Goal: Information Seeking & Learning: Learn about a topic

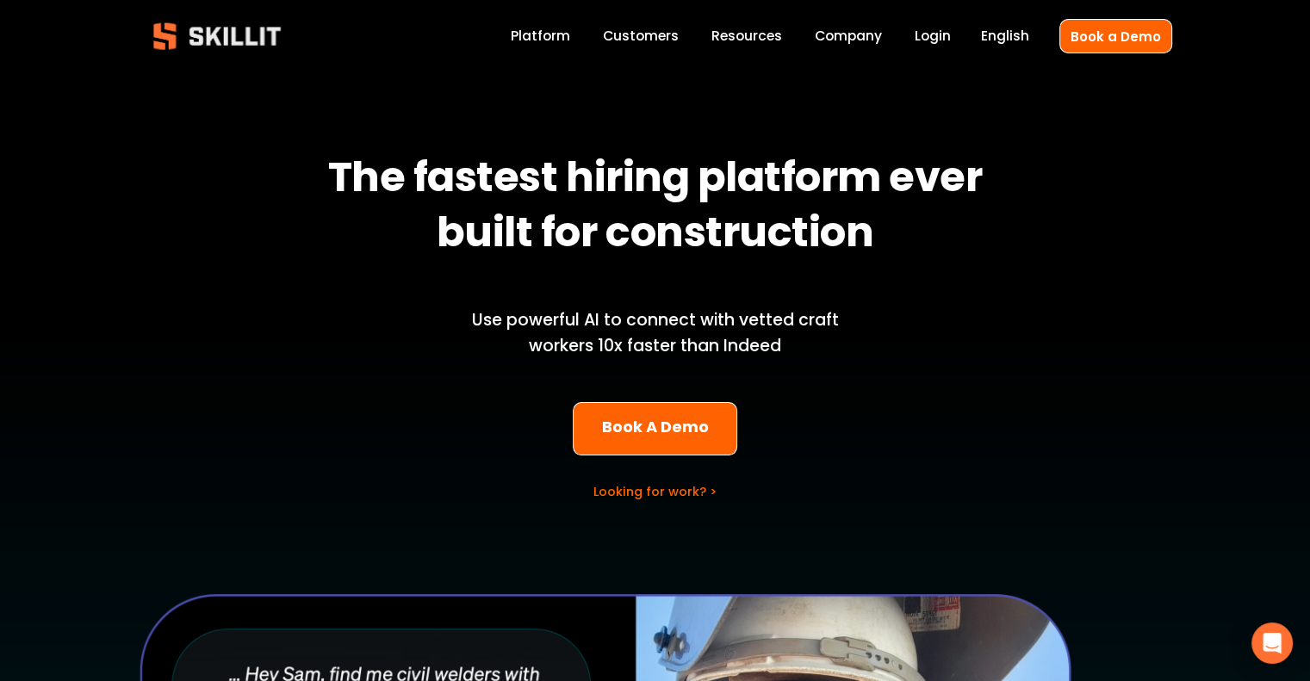
drag, startPoint x: 0, startPoint y: 0, endPoint x: 562, endPoint y: 32, distance: 562.6
click at [562, 32] on link "Platform" at bounding box center [540, 36] width 59 height 23
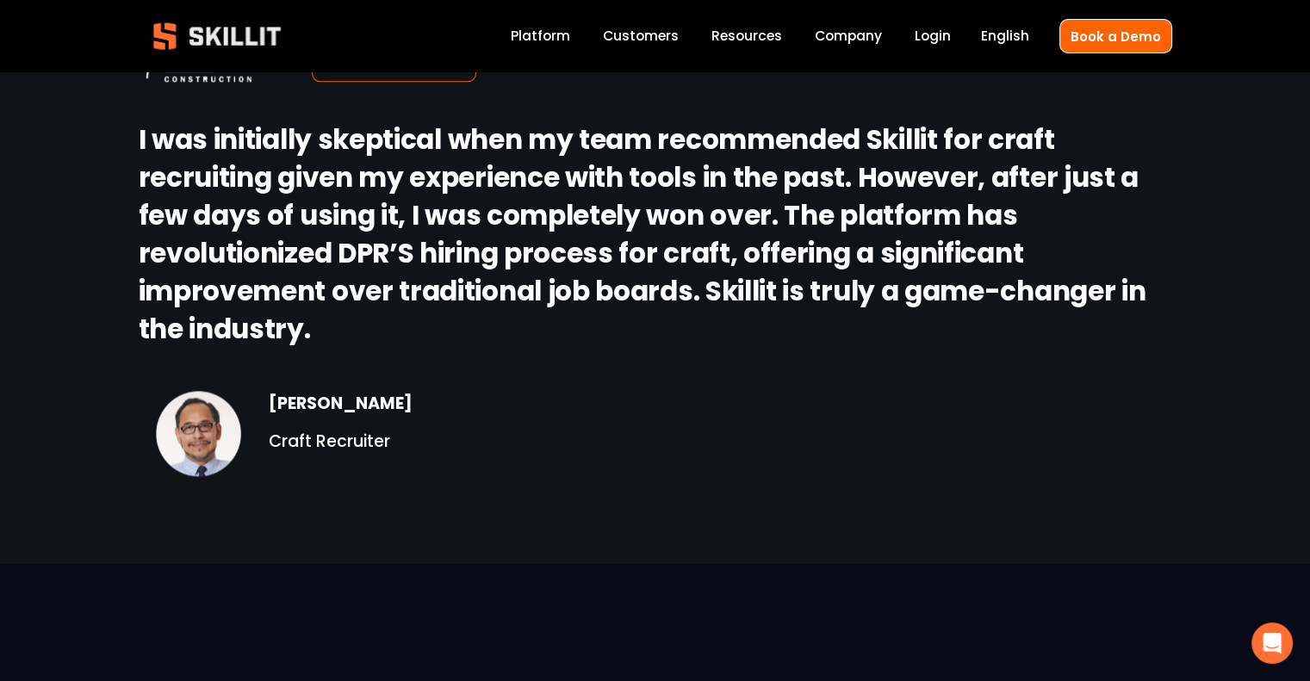
scroll to position [2933, 0]
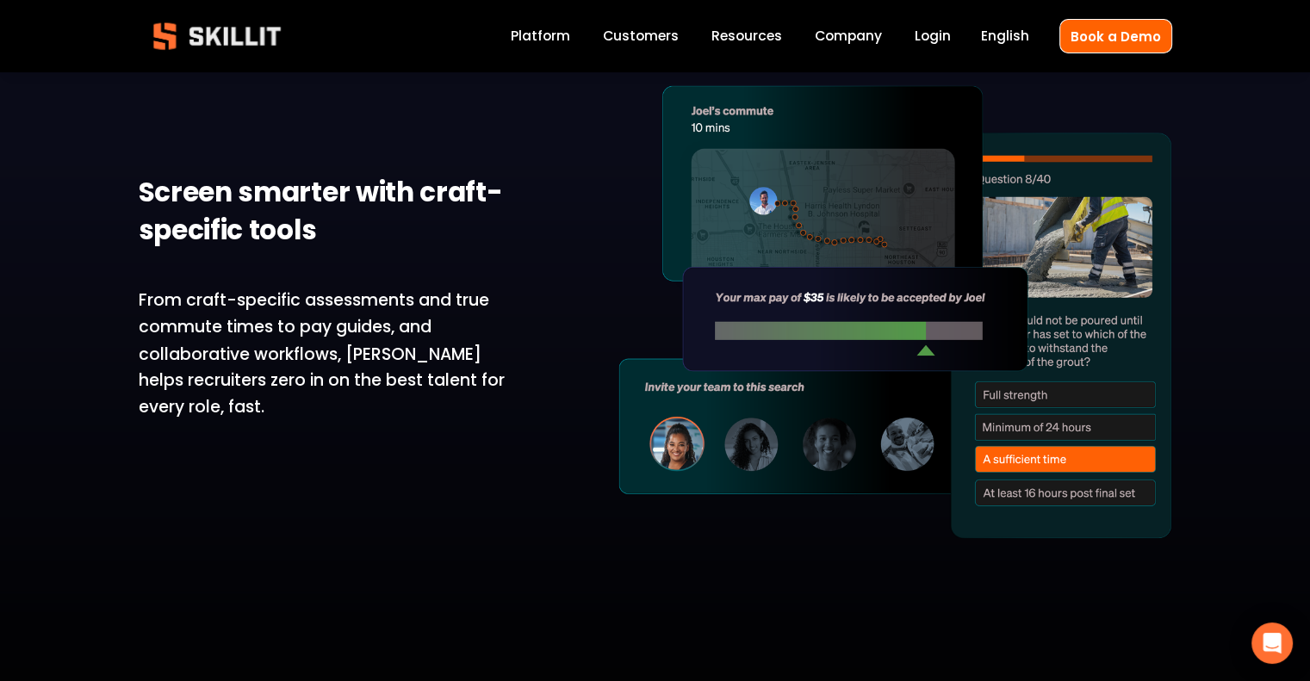
click at [1241, 386] on div "Screen smarter with craft-specific tools From craft-specific assessments and tr…" at bounding box center [655, 672] width 1310 height 1281
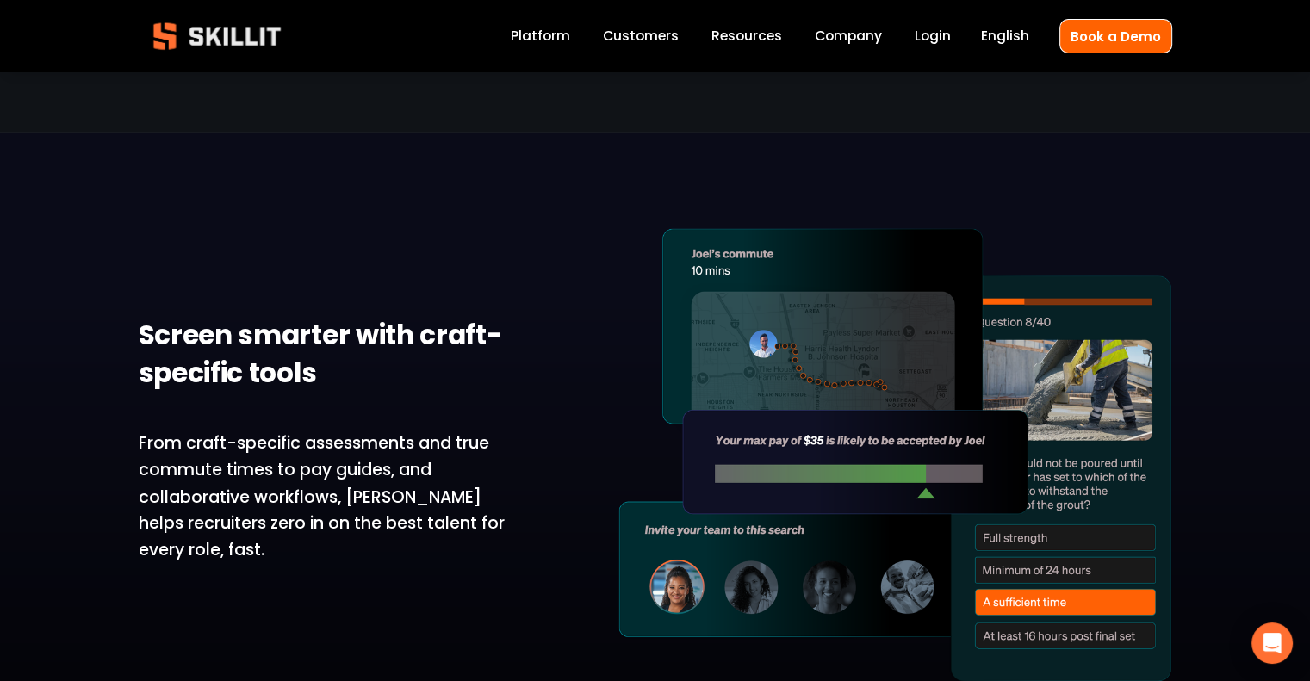
scroll to position [2871, 0]
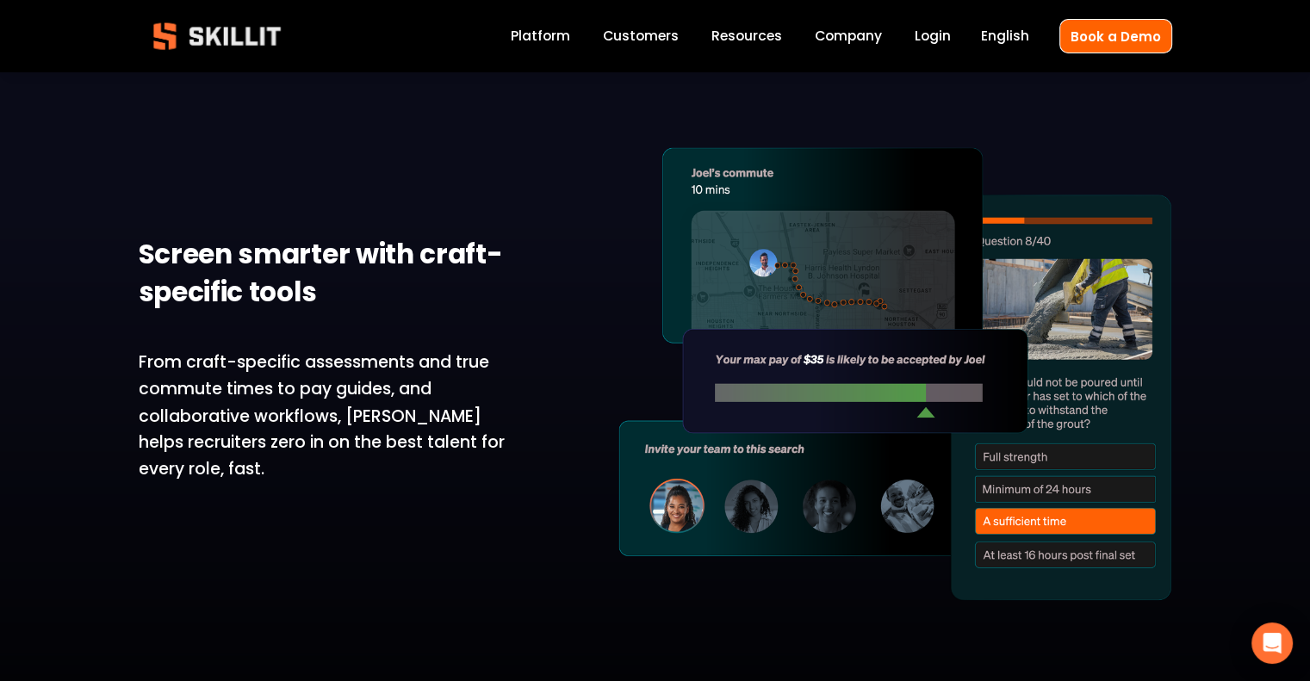
click at [558, 36] on link "Platform" at bounding box center [540, 36] width 59 height 23
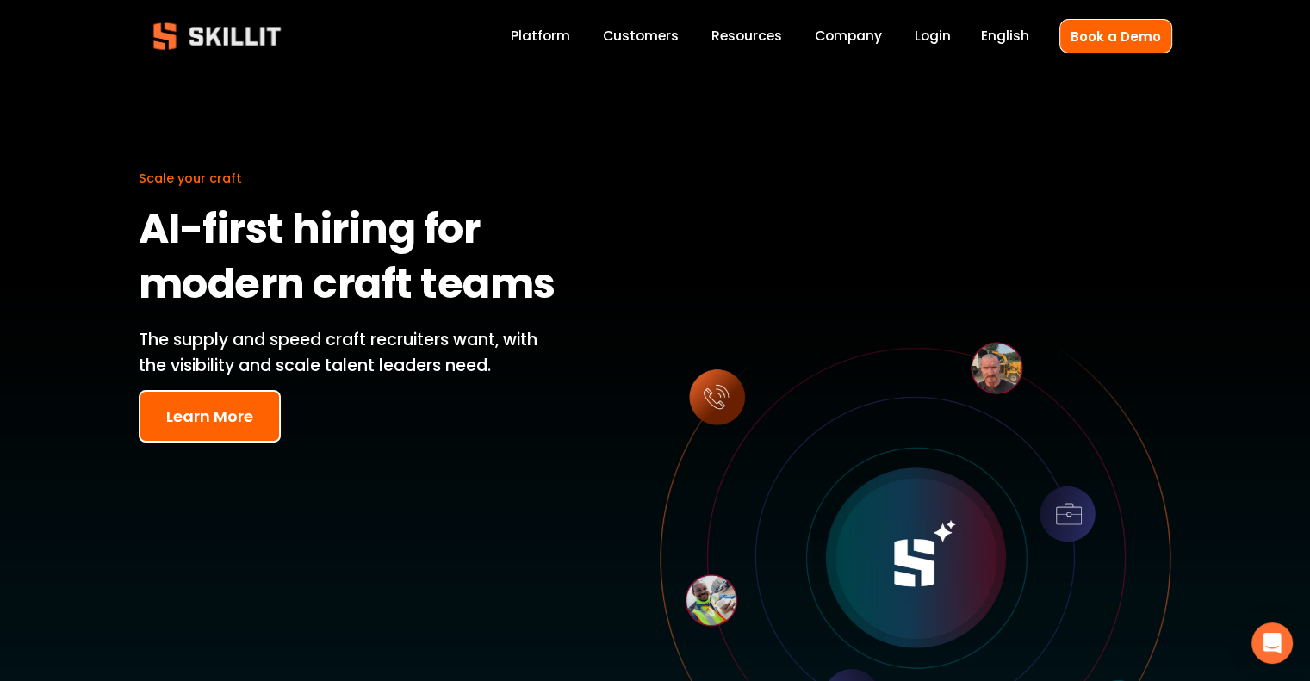
click at [269, 406] on button "Learn More" at bounding box center [210, 416] width 142 height 53
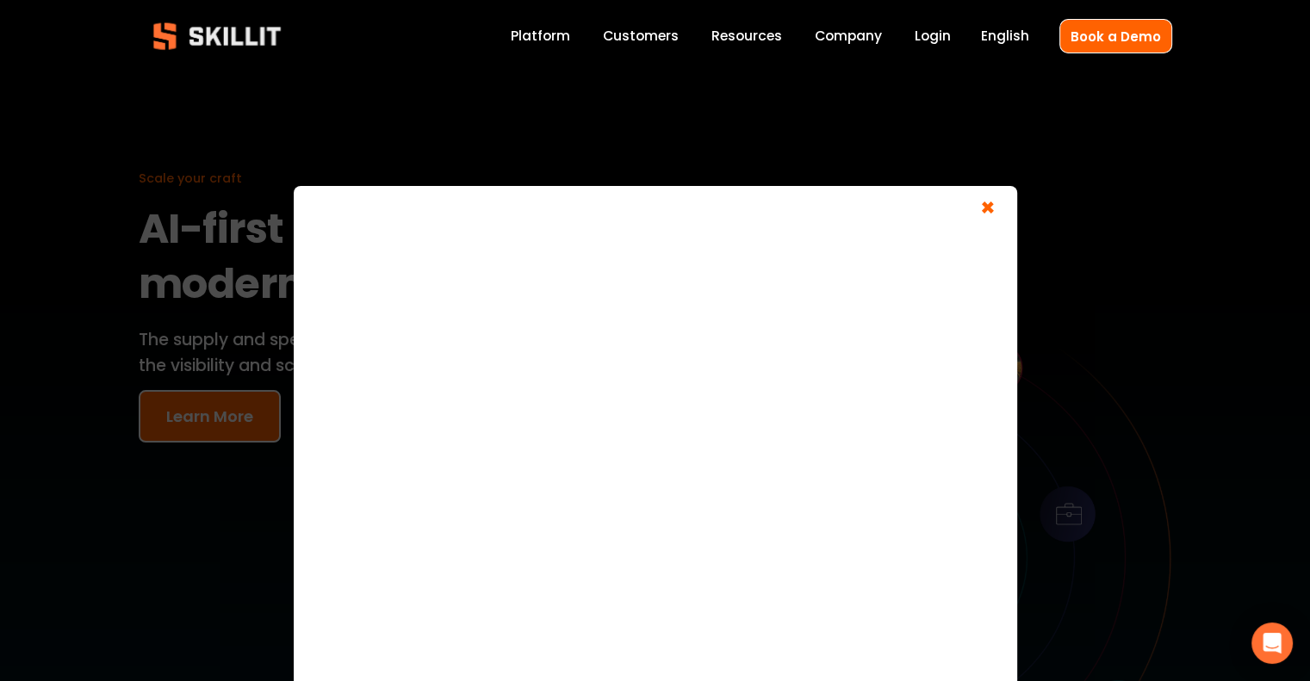
click at [982, 212] on span "×" at bounding box center [988, 211] width 33 height 32
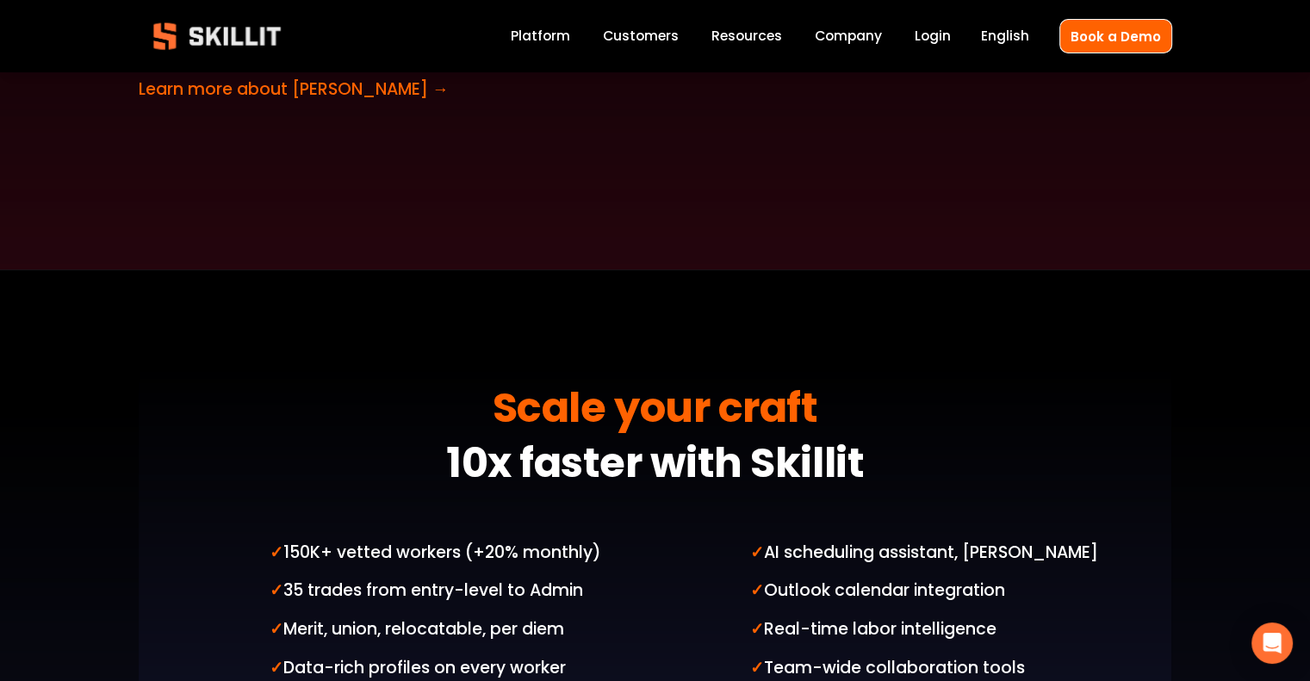
scroll to position [4308, 0]
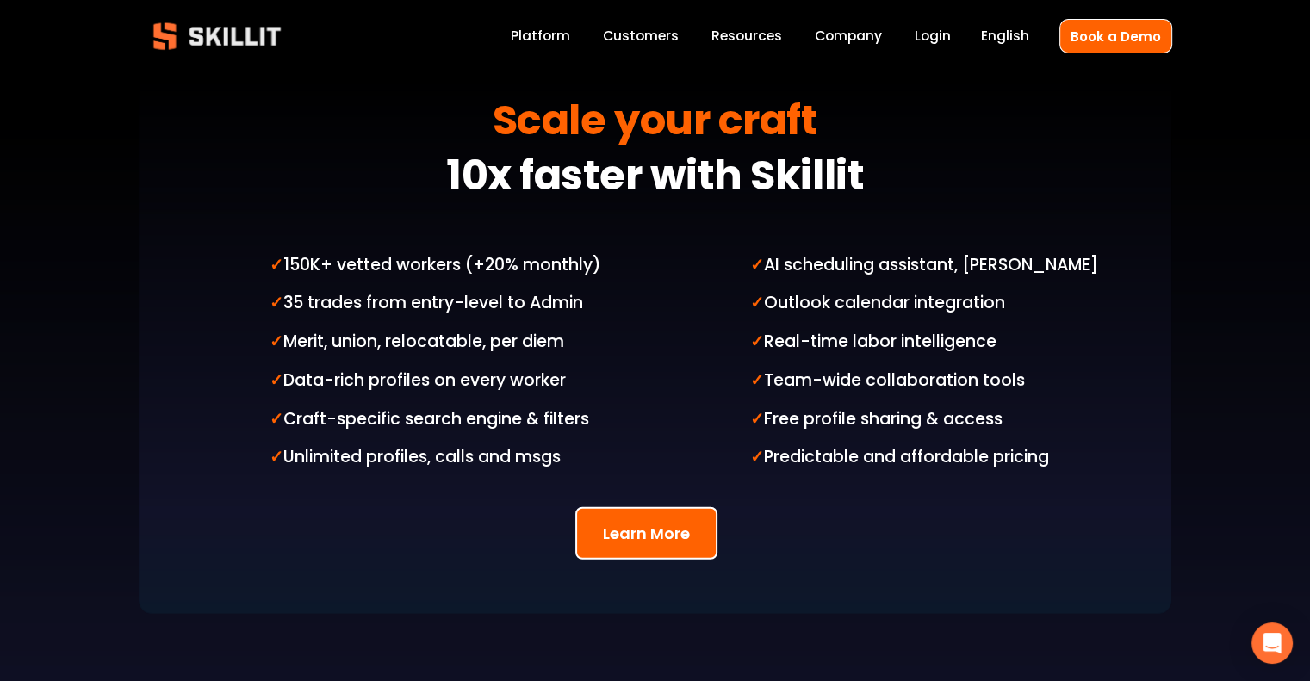
click at [1233, 506] on div "Scale your craft 10x faster with Skillit ✓ 150K+ vetted workers (+20% monthly) …" at bounding box center [655, 447] width 1310 height 843
click at [1289, 517] on div "Scale your craft 10x faster with Skillit ✓ 150K+ vetted workers (+20% monthly) …" at bounding box center [655, 447] width 1310 height 843
click at [540, 327] on div "✓ 150K+ vetted workers (+20% monthly) ✓ 35 trades from entry-level to Admin ✓ M…" at bounding box center [459, 362] width 378 height 221
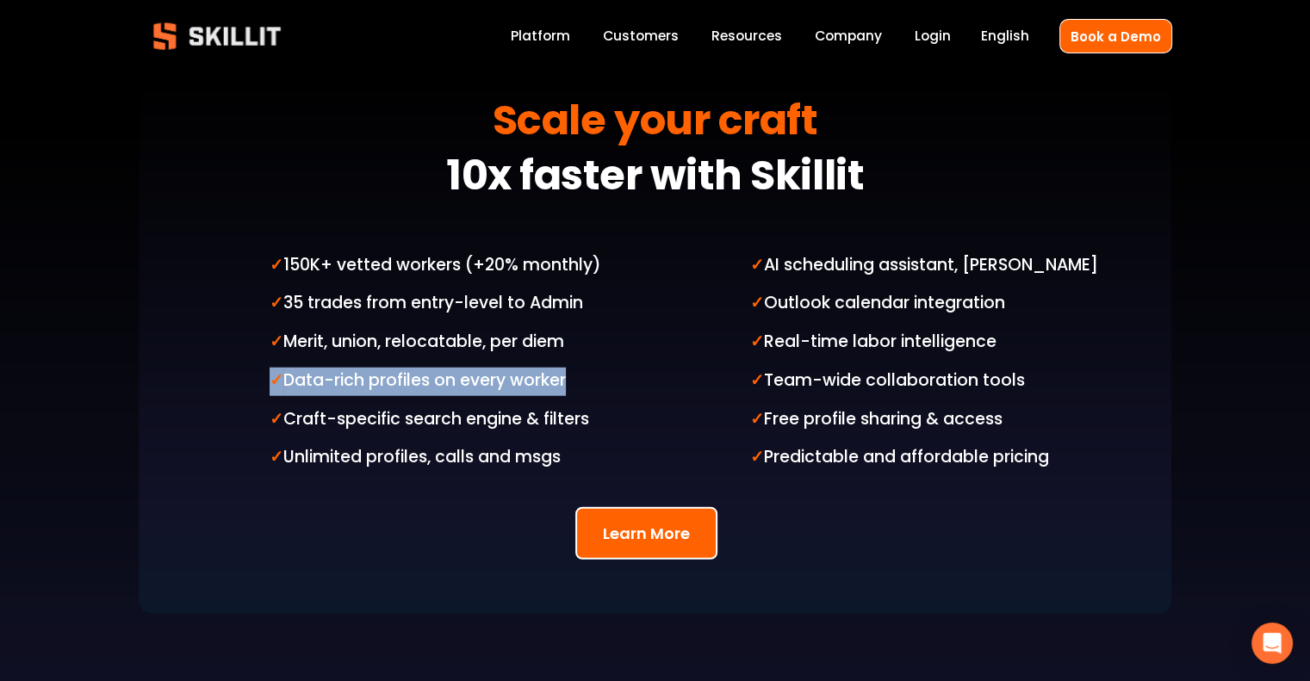
click at [540, 327] on div "✓ 150K+ vetted workers (+20% monthly) ✓ 35 trades from entry-level to Admin ✓ M…" at bounding box center [459, 362] width 378 height 221
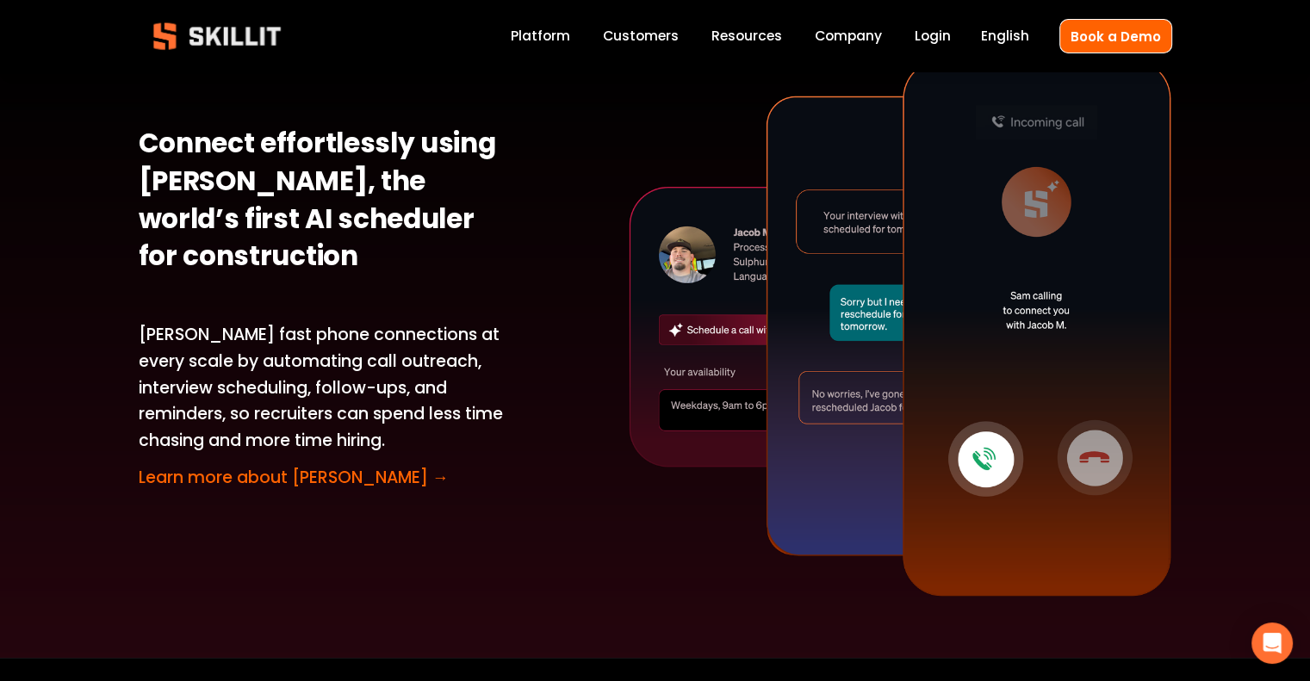
scroll to position [3630, 0]
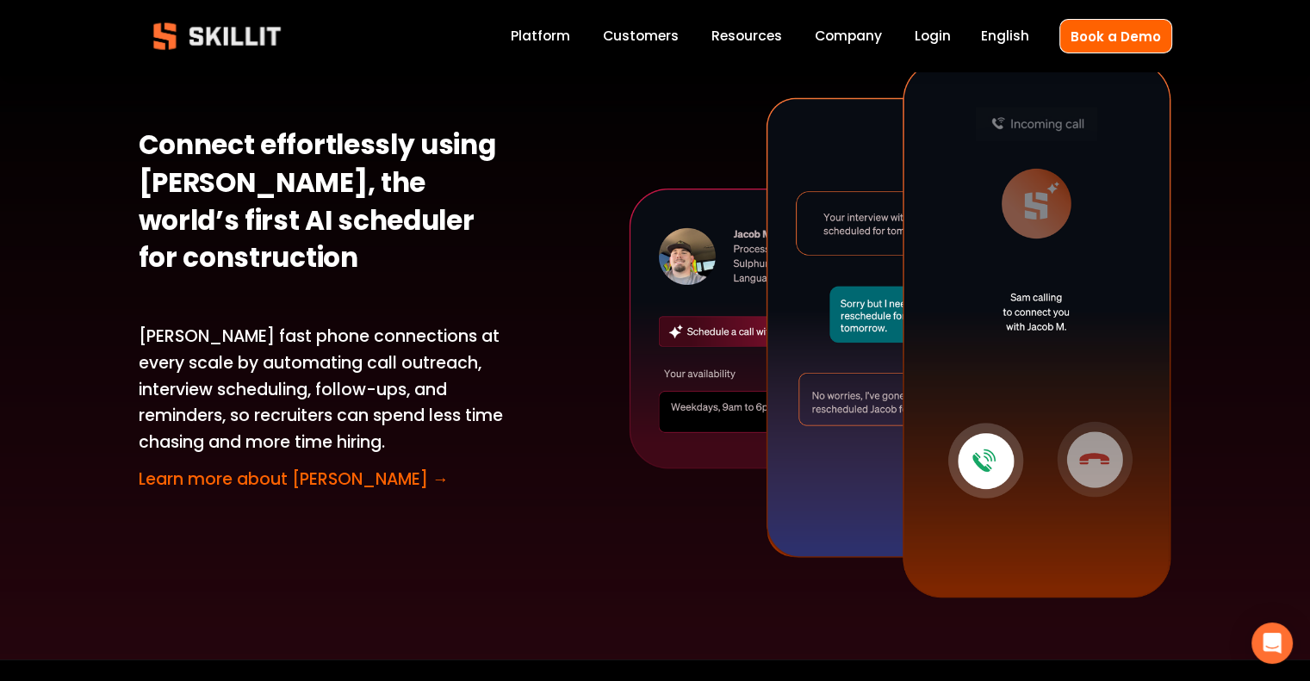
click at [258, 468] on link "Learn more about Sam →" at bounding box center [294, 479] width 310 height 23
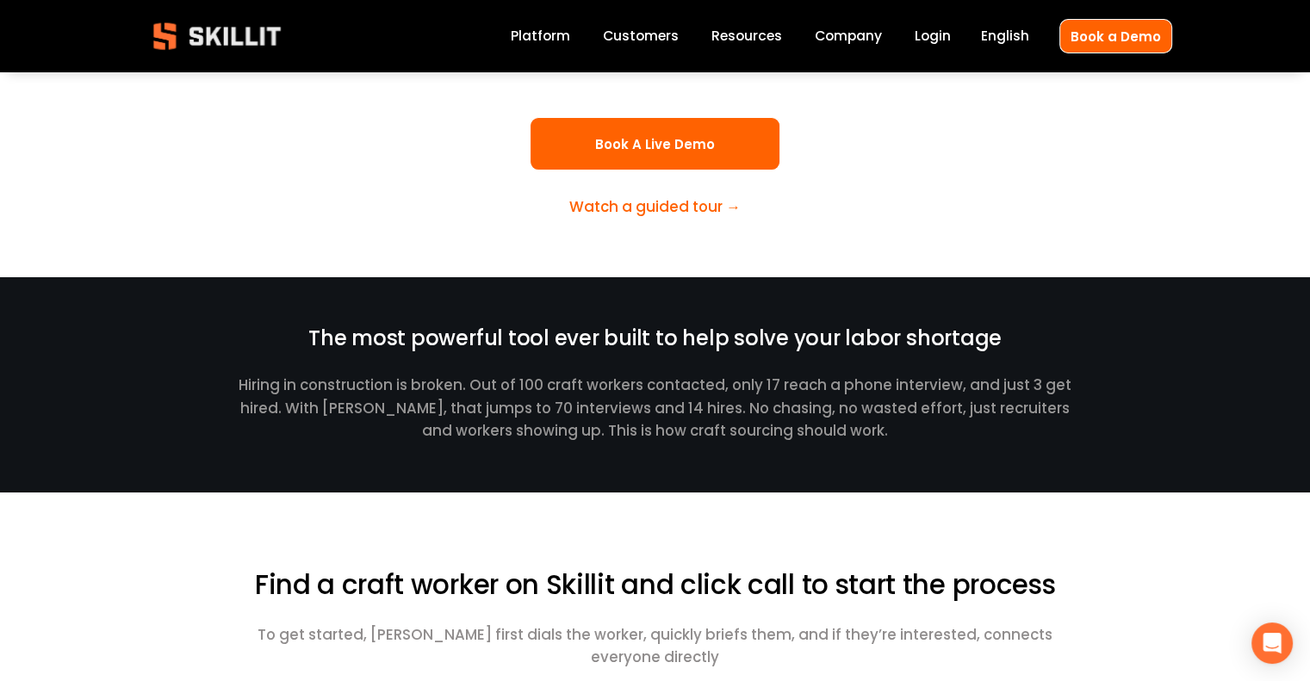
scroll to position [317, 0]
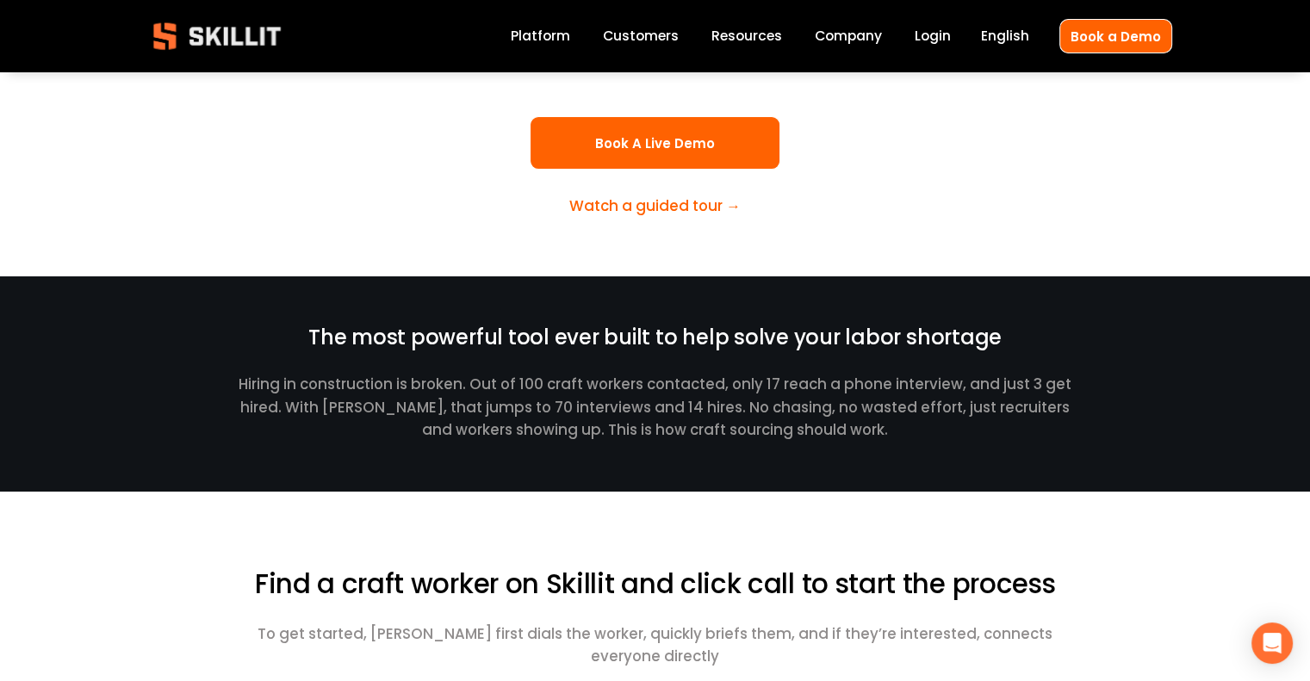
click at [695, 214] on span "Watch a guided tour →" at bounding box center [654, 206] width 171 height 21
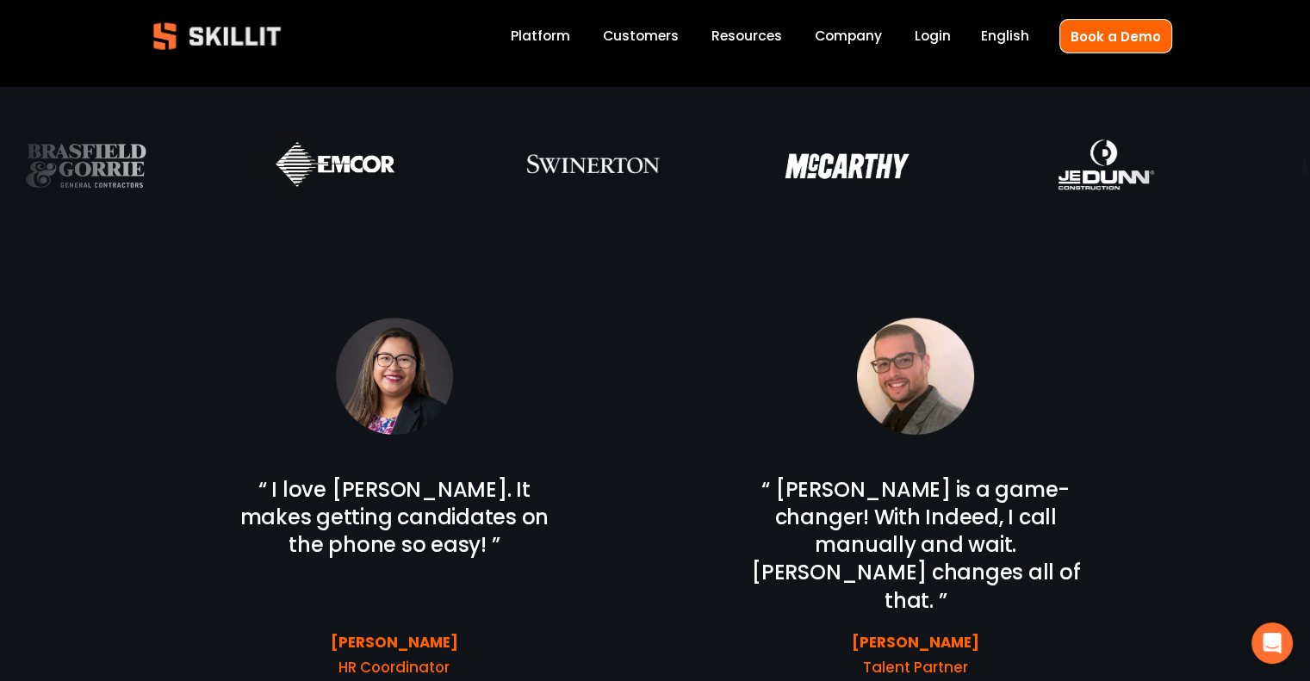
scroll to position [6261, 0]
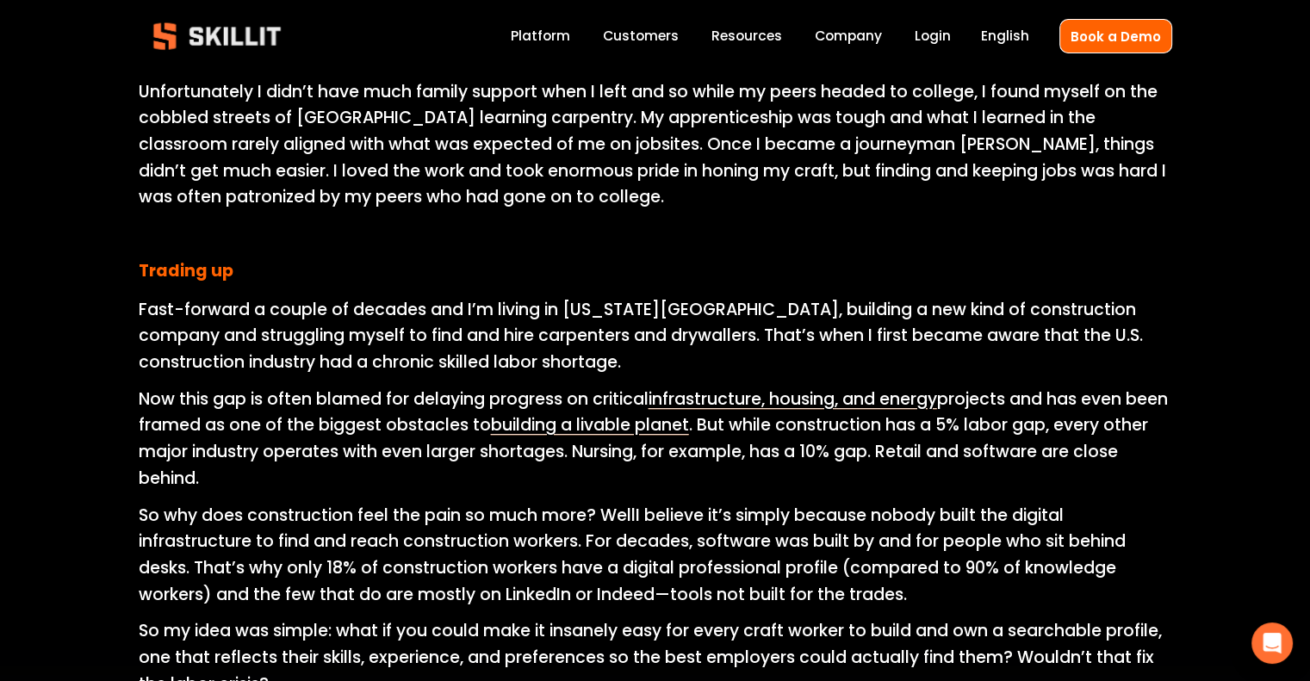
scroll to position [936, 0]
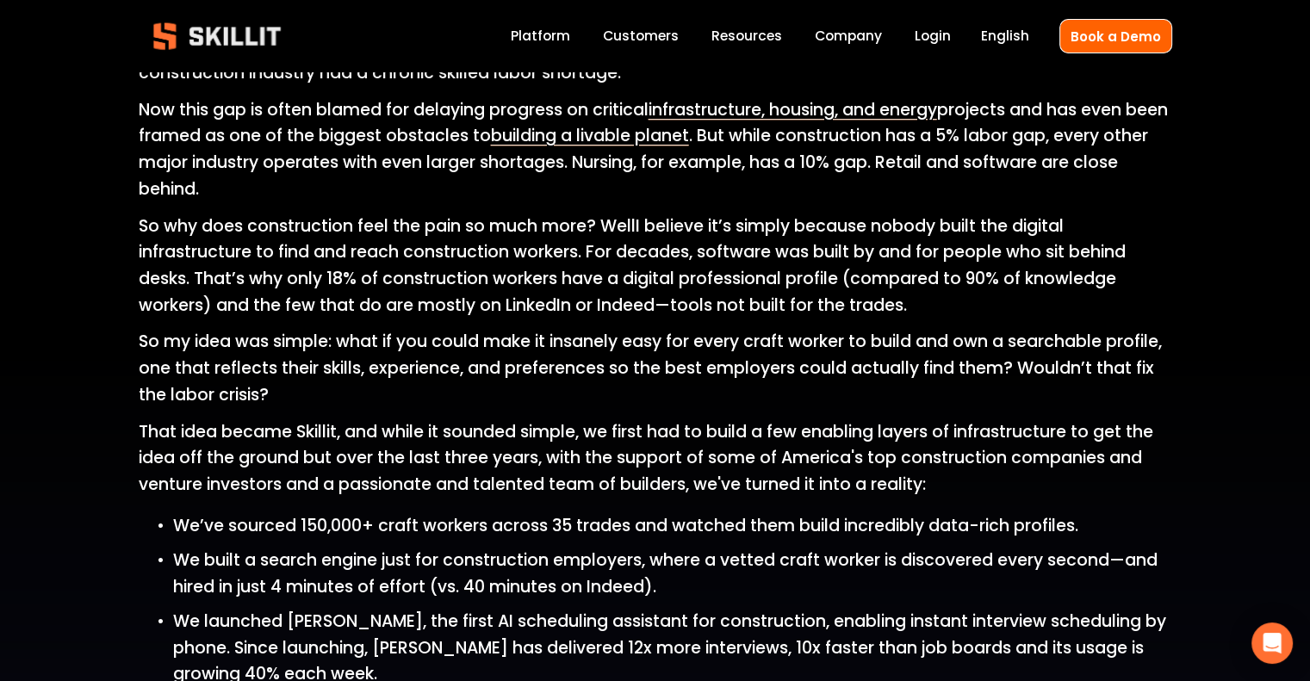
click at [844, 568] on span "We built a search engine just for construction employers, where a vetted craft …" at bounding box center [667, 574] width 989 height 50
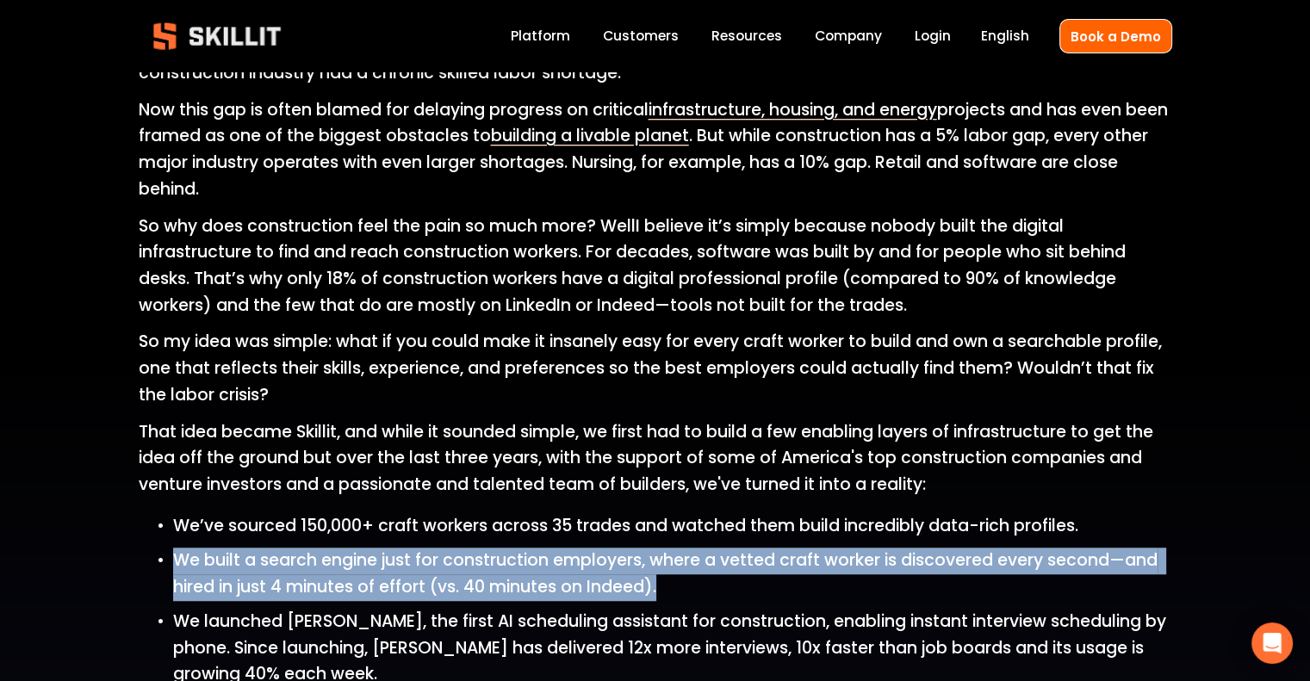
click at [844, 568] on span "We built a search engine just for construction employers, where a vetted craft …" at bounding box center [667, 574] width 989 height 50
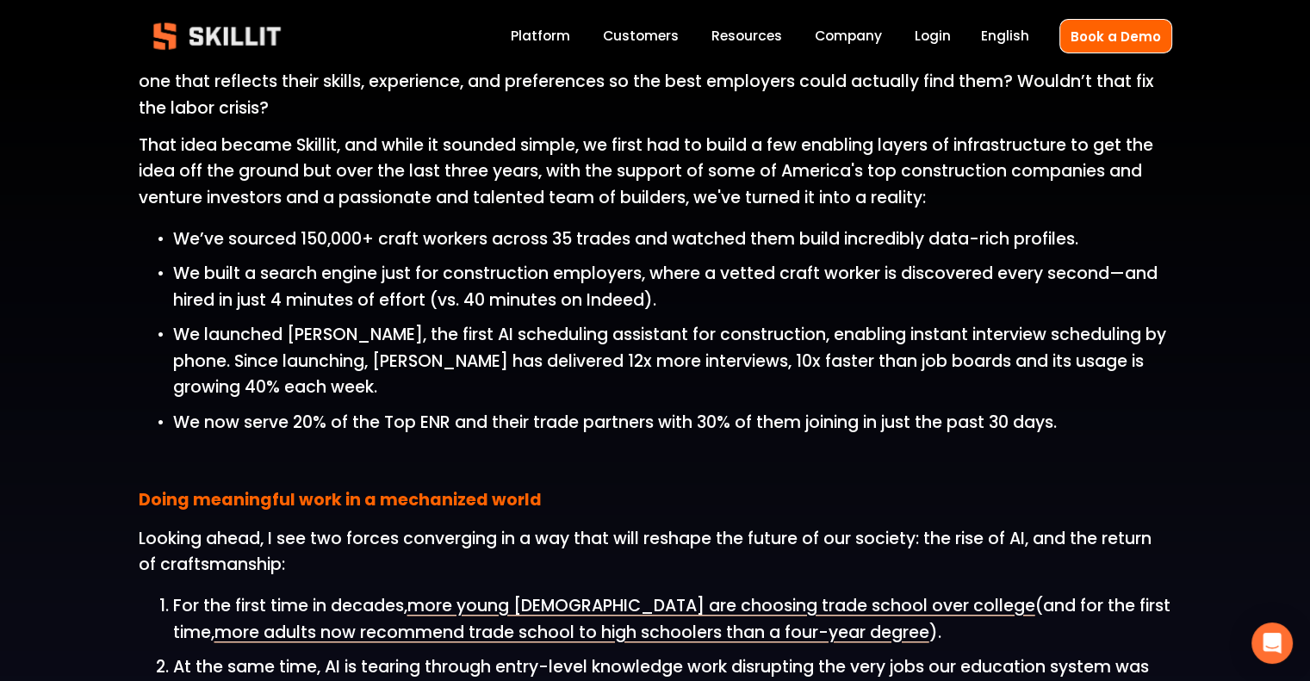
drag, startPoint x: 864, startPoint y: 254, endPoint x: 656, endPoint y: 279, distance: 210.0
click at [656, 279] on span "We built a search engine just for construction employers, where a vetted craft …" at bounding box center [667, 287] width 989 height 50
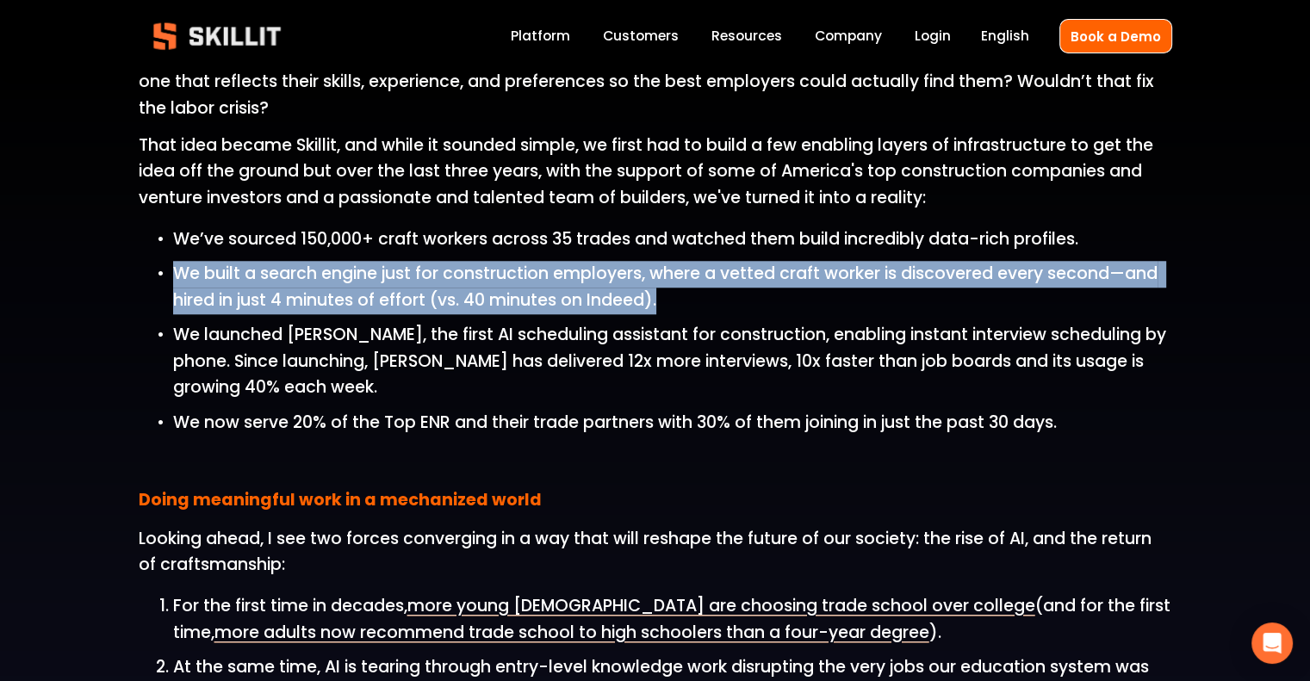
click at [653, 279] on span "We built a search engine just for construction employers, where a vetted craft …" at bounding box center [667, 287] width 989 height 50
copy span "We built a search engine just for construction employers, where a vetted craft …"
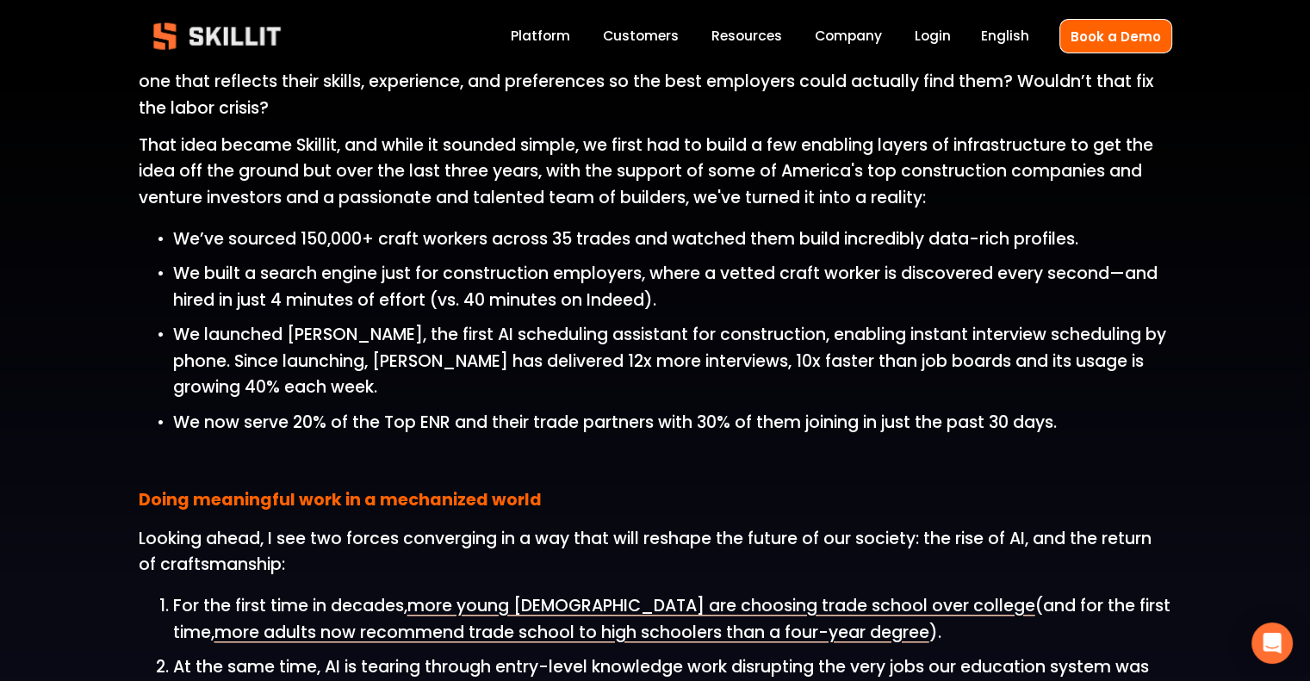
click at [1251, 320] on div "Hi, I’m [PERSON_NAME] [PERSON_NAME]. I founded Skillit to help fix the labor cr…" at bounding box center [655, 629] width 1310 height 2527
click at [474, 282] on span "We built a search engine just for construction employers, where a vetted craft …" at bounding box center [667, 287] width 989 height 50
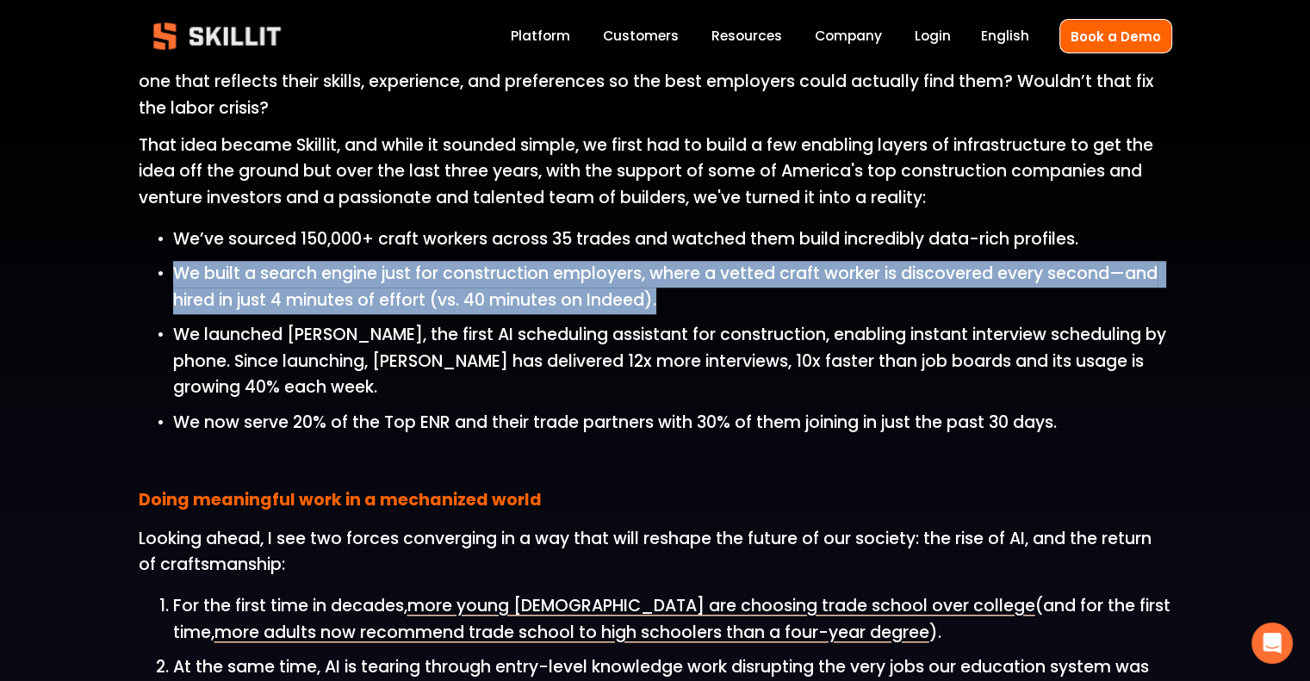
click at [474, 282] on span "We built a search engine just for construction employers, where a vetted craft …" at bounding box center [667, 287] width 989 height 50
copy span "We built a search engine just for construction employers, where a vetted craft …"
click at [878, 617] on span "more young [DEMOGRAPHIC_DATA] are choosing trade school over college" at bounding box center [721, 605] width 628 height 23
click at [90, 323] on div "Hi, I’m [PERSON_NAME] [PERSON_NAME]. I founded Skillit to help fix the labor cr…" at bounding box center [655, 629] width 1310 height 2527
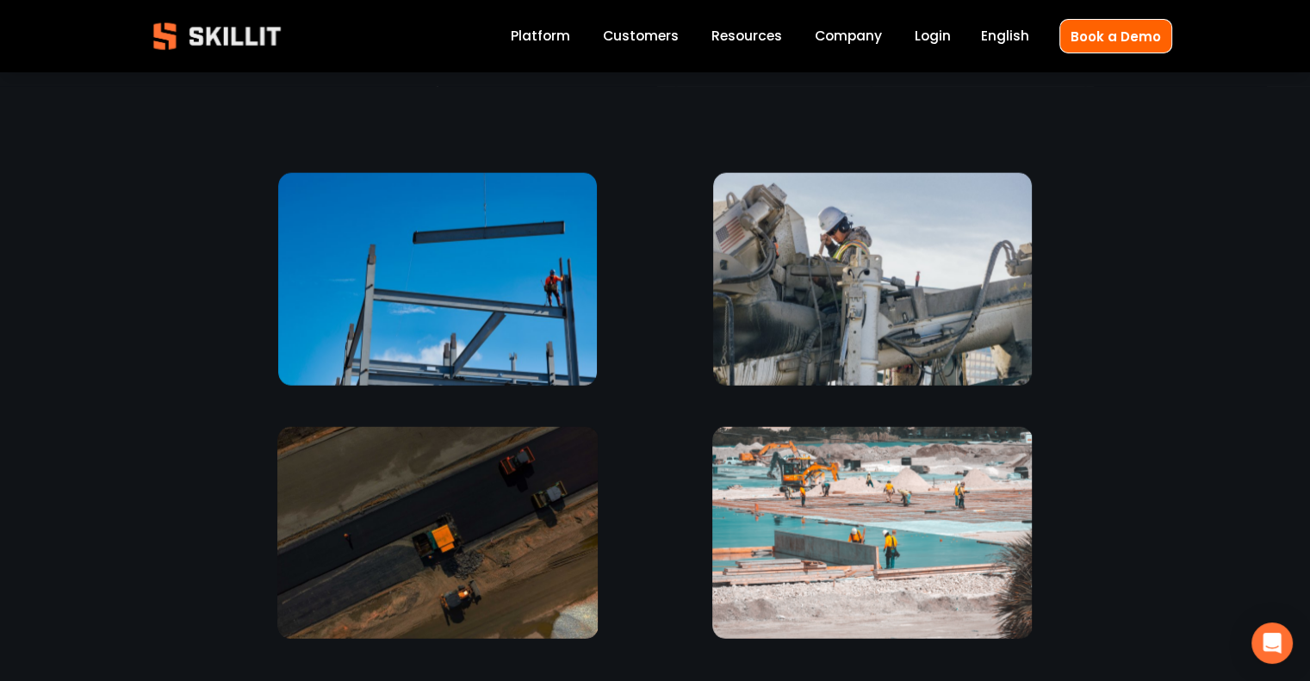
scroll to position [4137, 0]
